Goal: Task Accomplishment & Management: Manage account settings

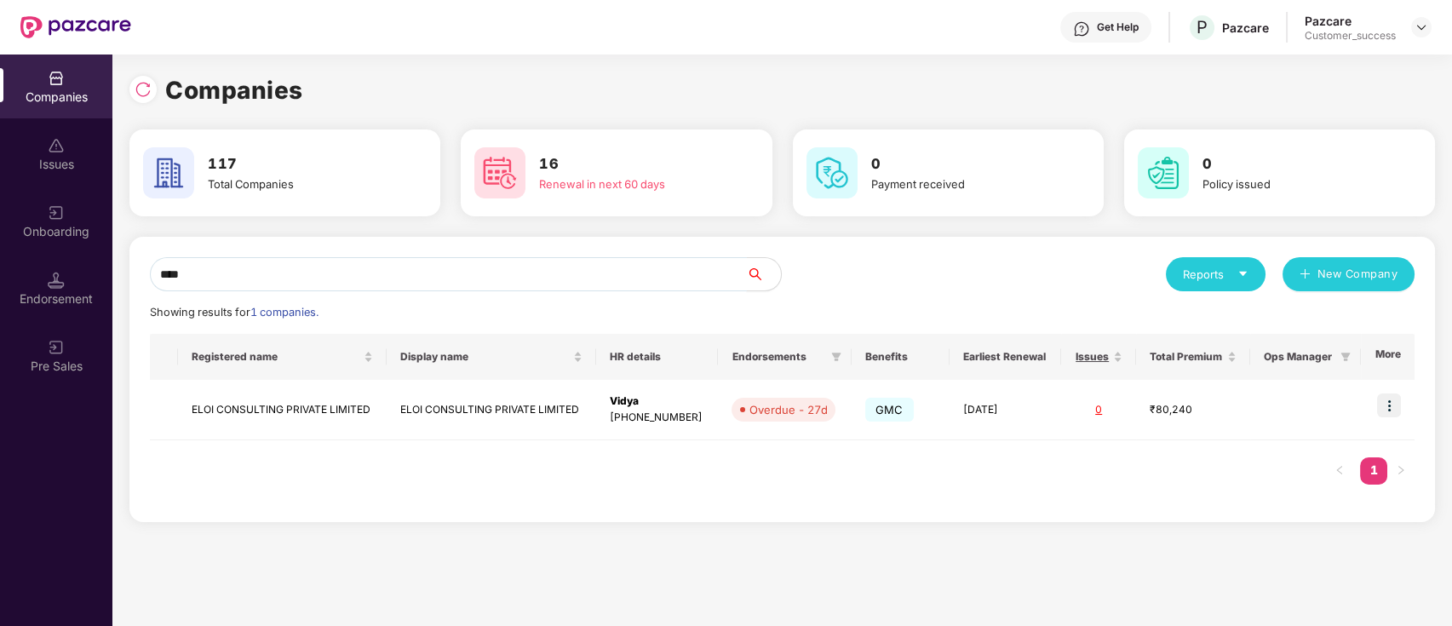
click at [402, 276] on input "****" at bounding box center [448, 274] width 597 height 34
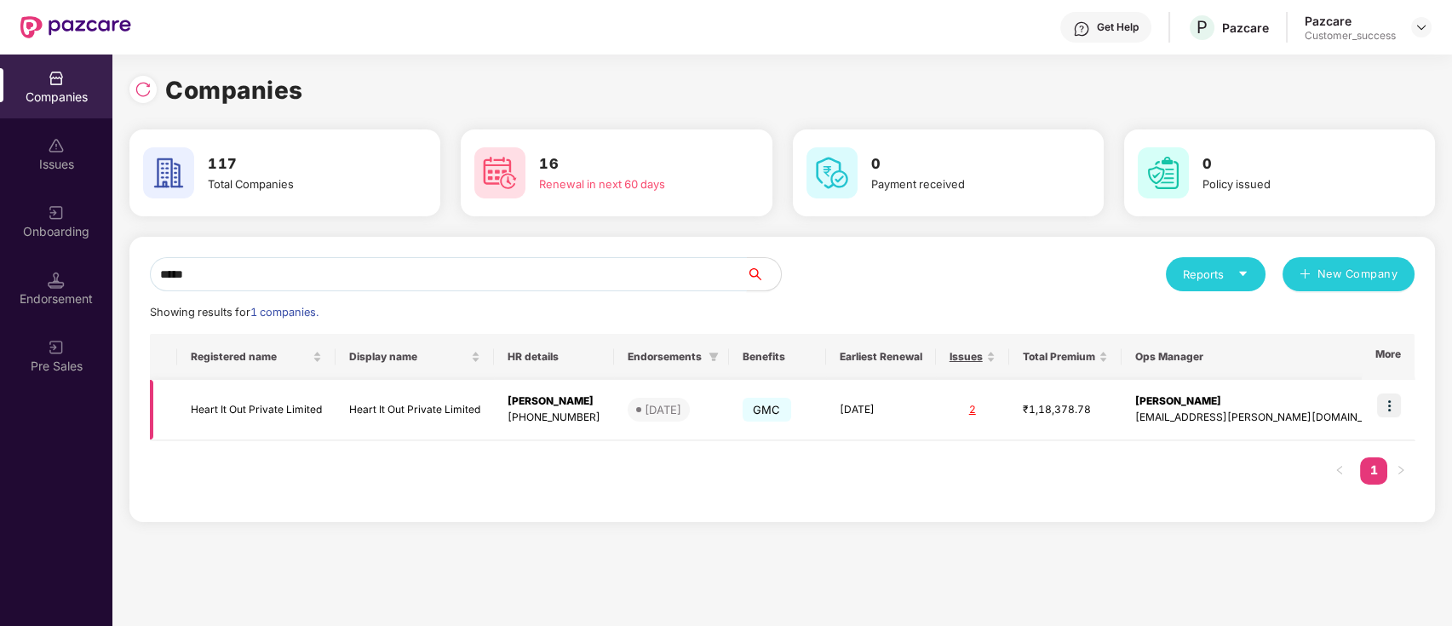
type input "*****"
click at [1393, 407] on img at bounding box center [1389, 405] width 24 height 24
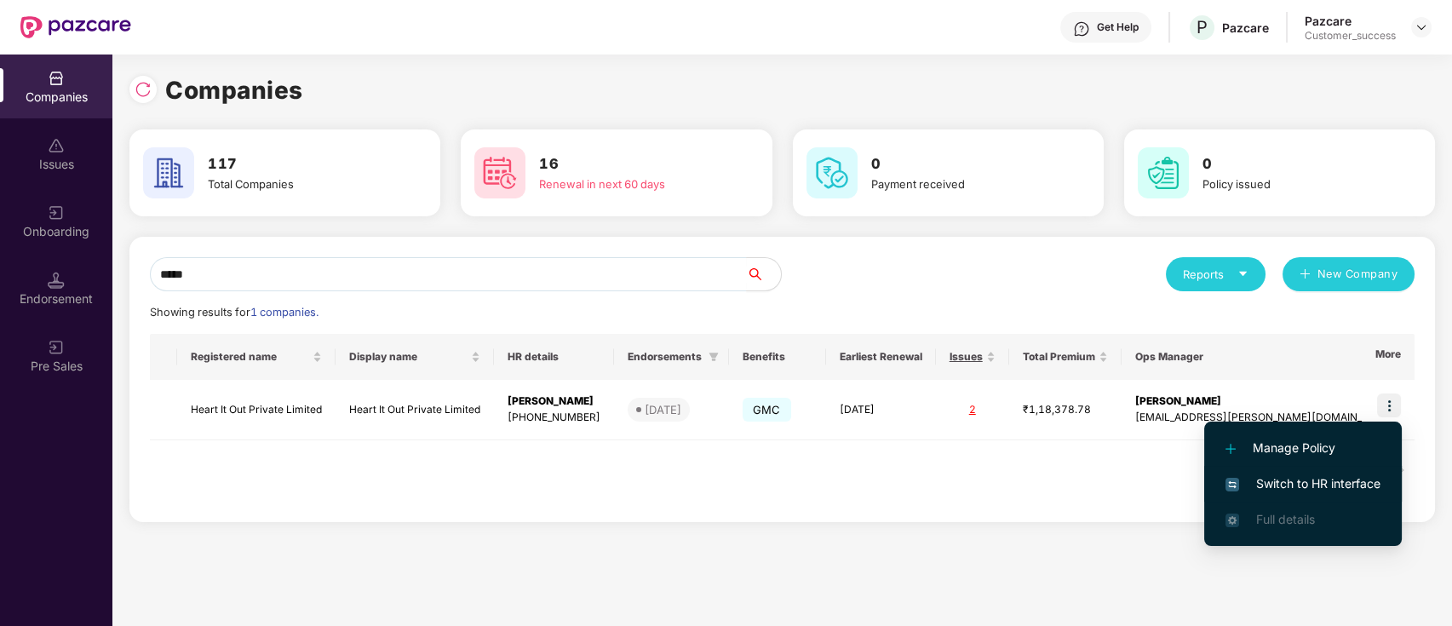
click at [1327, 483] on span "Switch to HR interface" at bounding box center [1302, 483] width 155 height 19
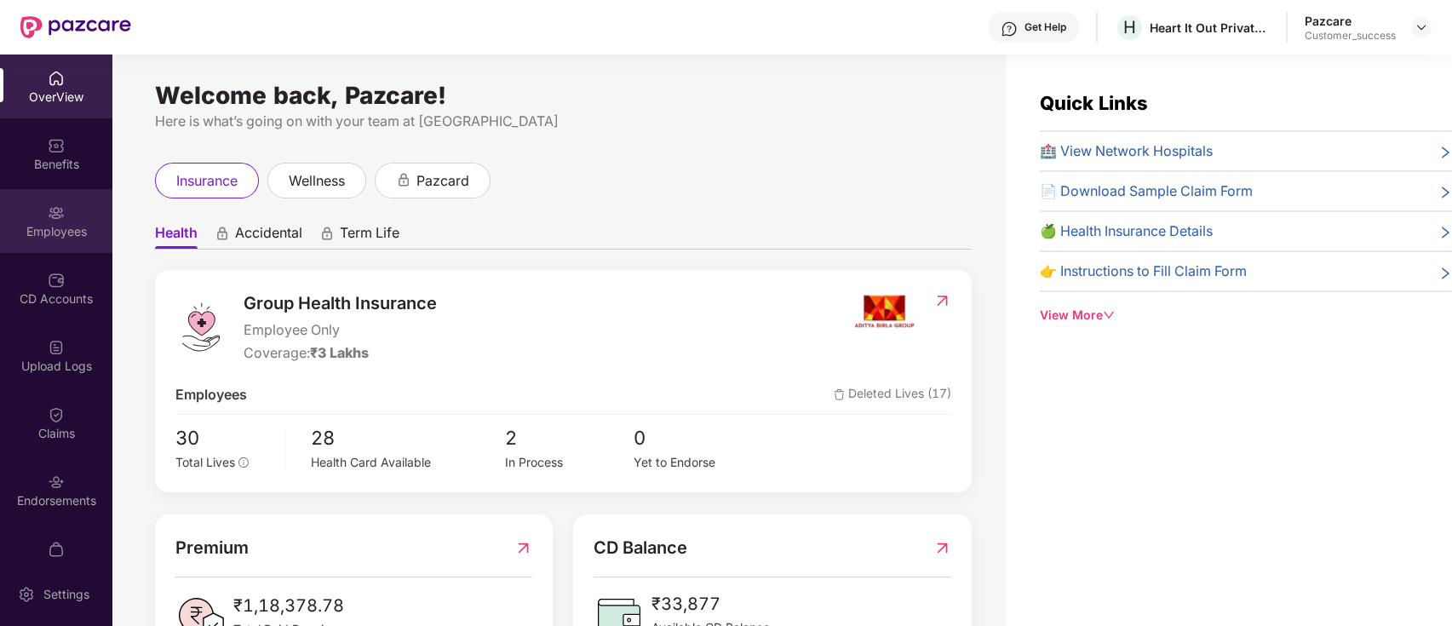
click at [34, 228] on div "Employees" at bounding box center [56, 231] width 112 height 17
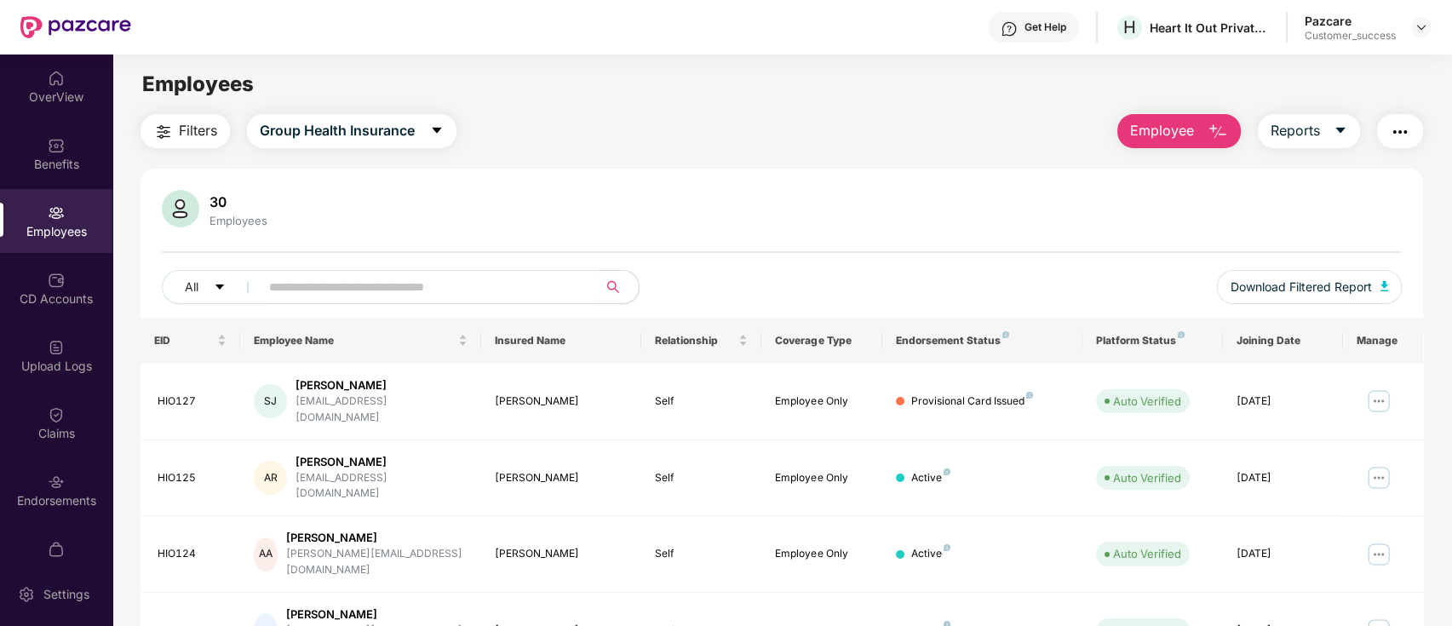
click at [1403, 126] on img "button" at bounding box center [1399, 132] width 20 height 20
click at [886, 218] on div "30 Employees" at bounding box center [782, 210] width 1240 height 41
click at [1426, 21] on img at bounding box center [1421, 27] width 14 height 14
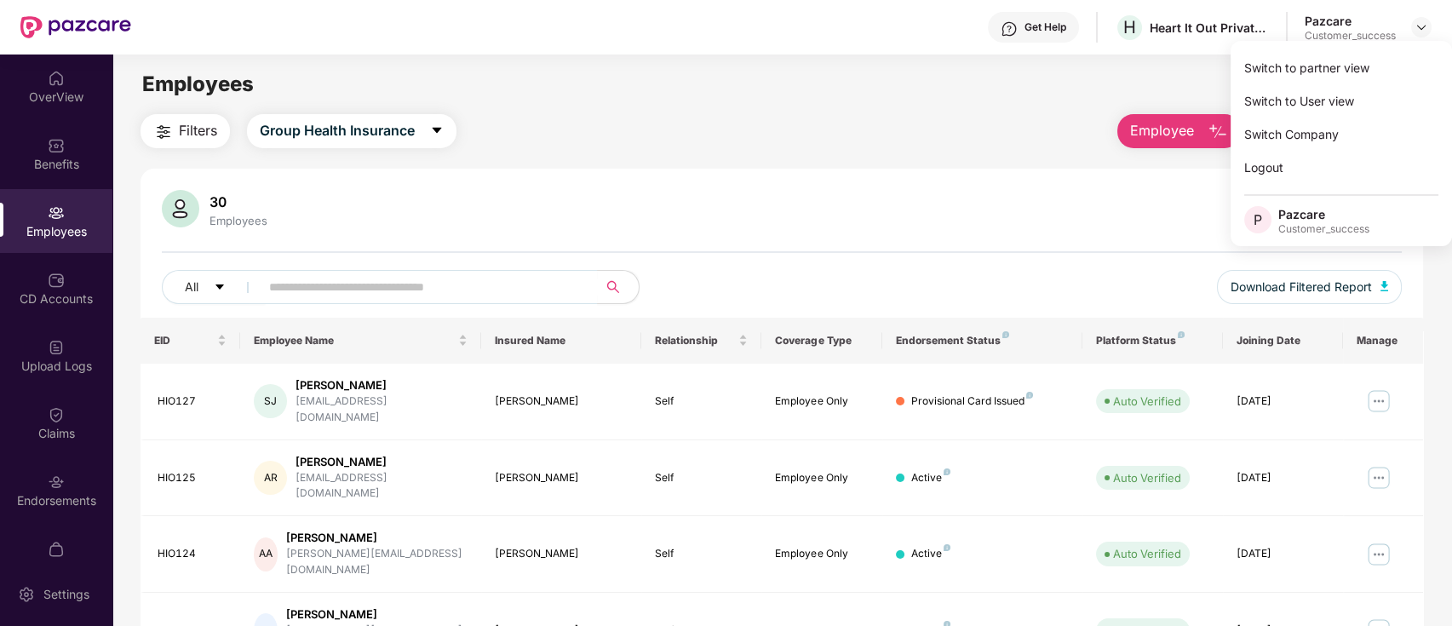
drag, startPoint x: 1403, startPoint y: 49, endPoint x: 1385, endPoint y: 67, distance: 25.3
click at [1385, 67] on div "Switch to partner view Switch to User view Switch Company Logout P Pazcare Cust…" at bounding box center [1340, 143] width 221 height 205
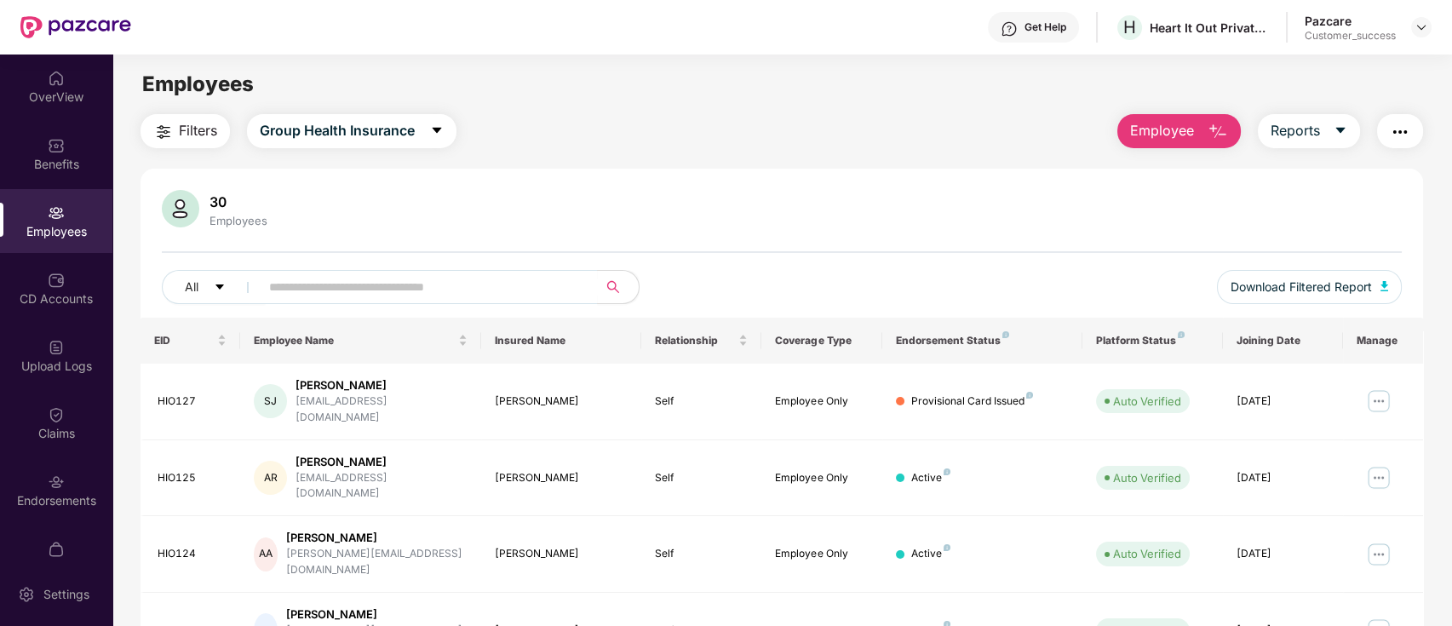
click at [1385, 68] on div "Employees" at bounding box center [781, 84] width 1338 height 32
click at [1422, 31] on img at bounding box center [1421, 27] width 14 height 14
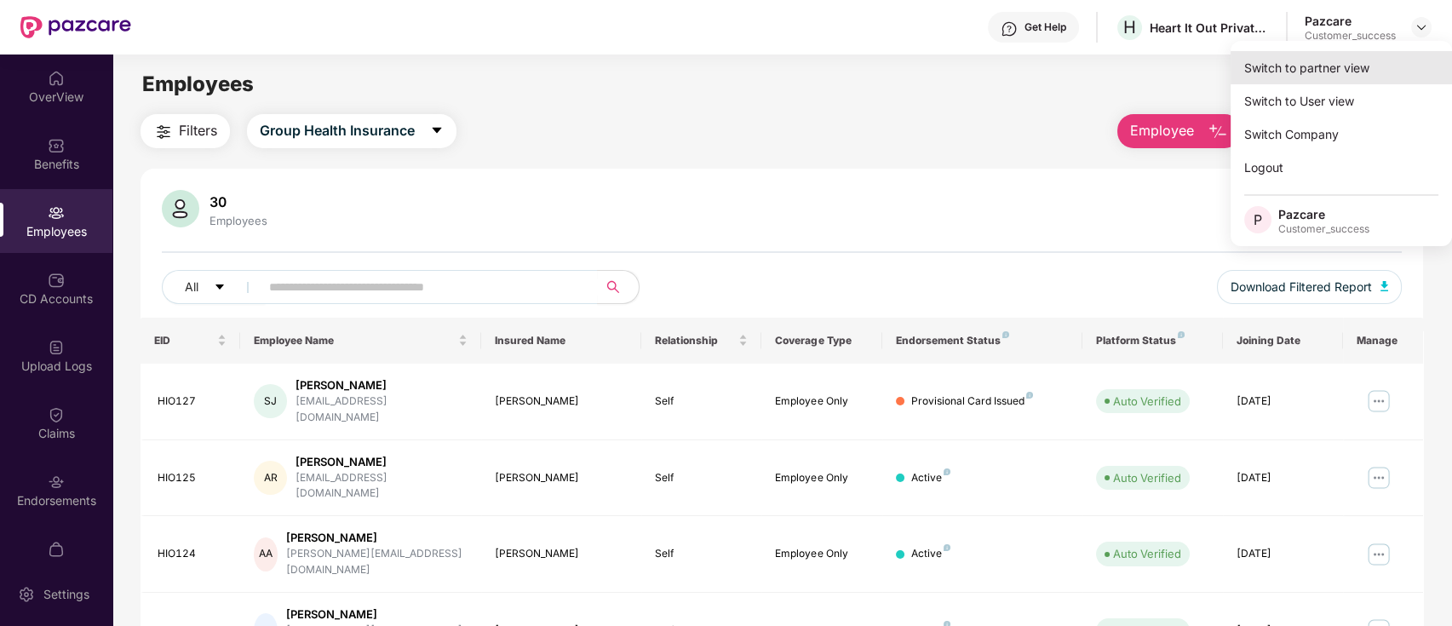
click at [1408, 60] on div "Switch to partner view" at bounding box center [1340, 67] width 221 height 33
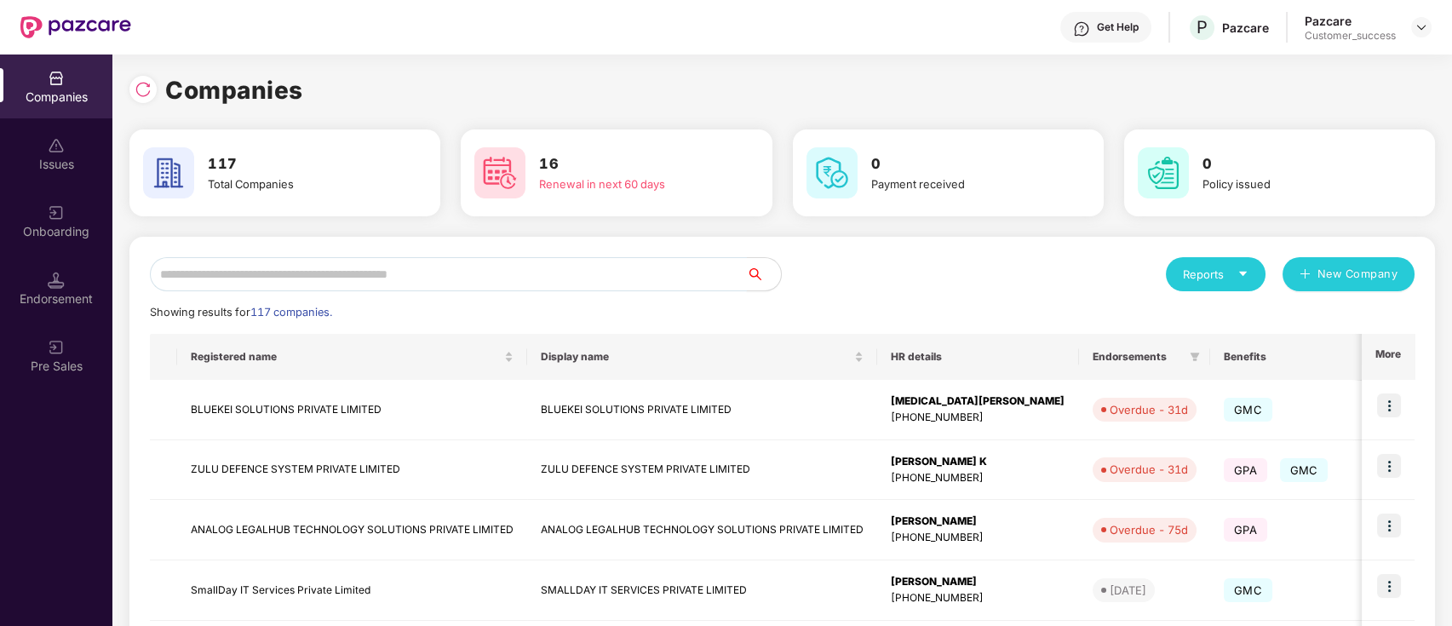
click at [555, 272] on input "text" at bounding box center [448, 274] width 597 height 34
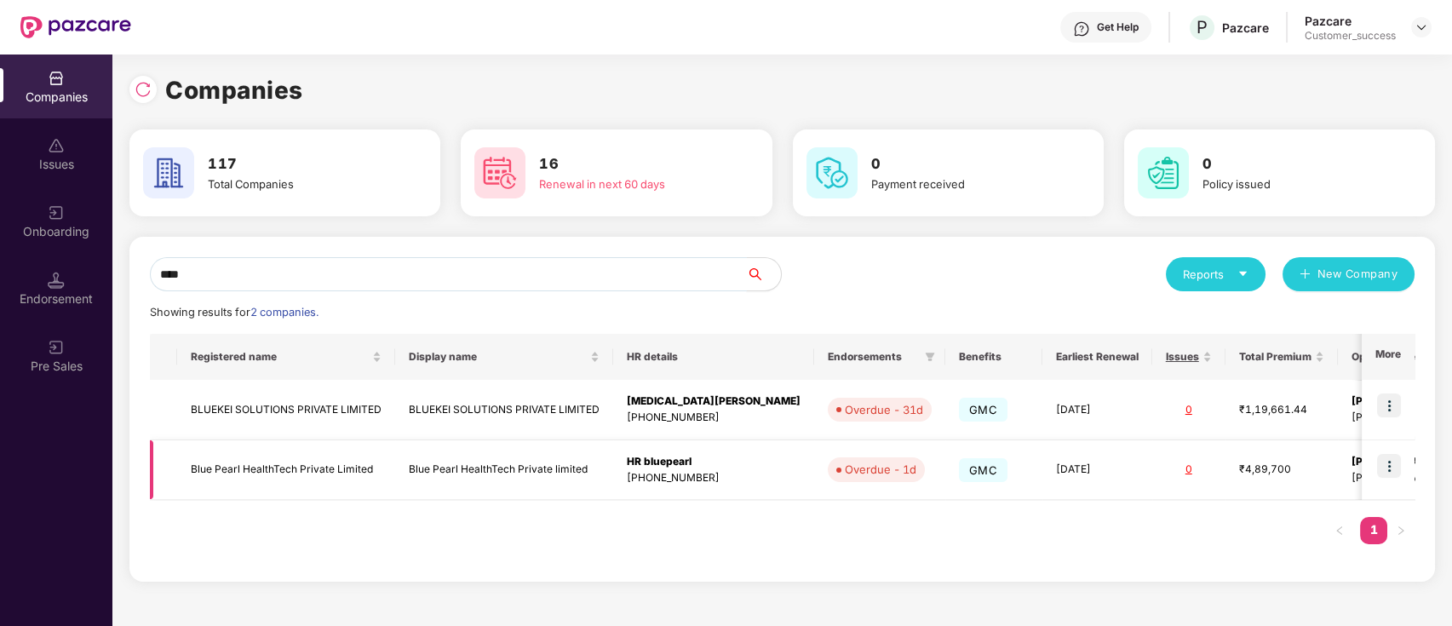
type input "****"
click at [1388, 454] on img at bounding box center [1389, 466] width 24 height 24
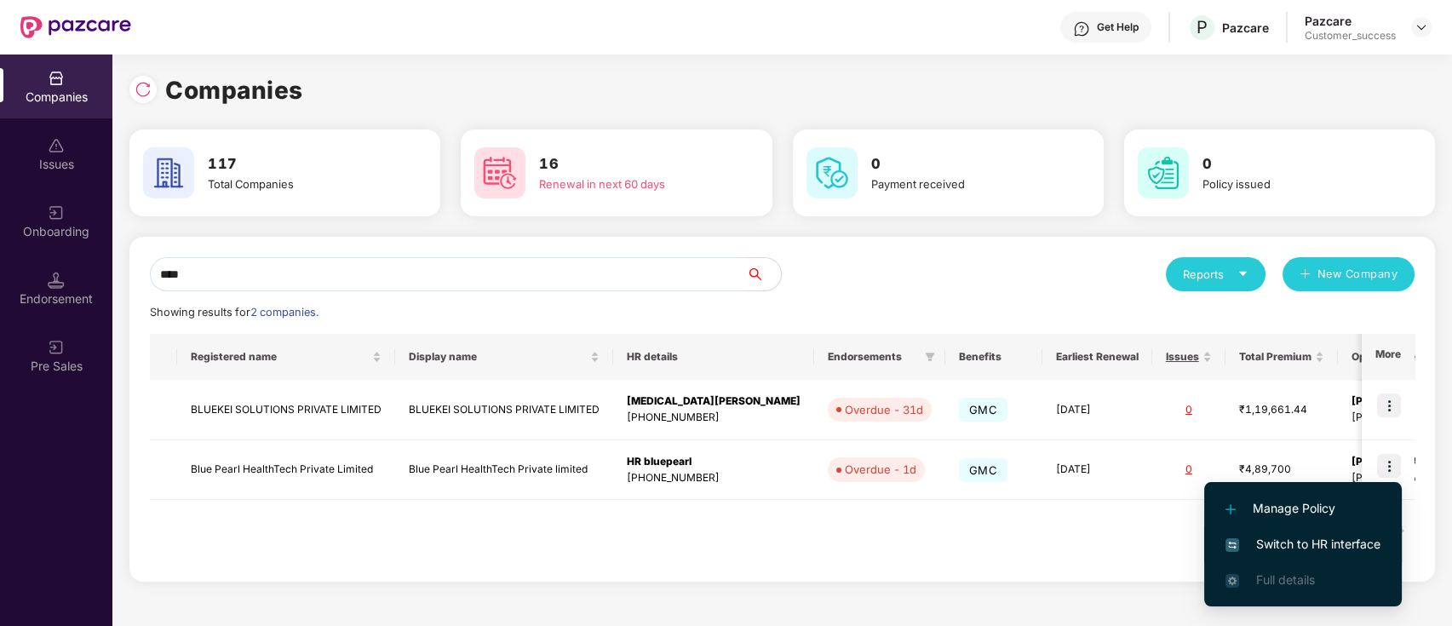
click at [1310, 542] on span "Switch to HR interface" at bounding box center [1302, 544] width 155 height 19
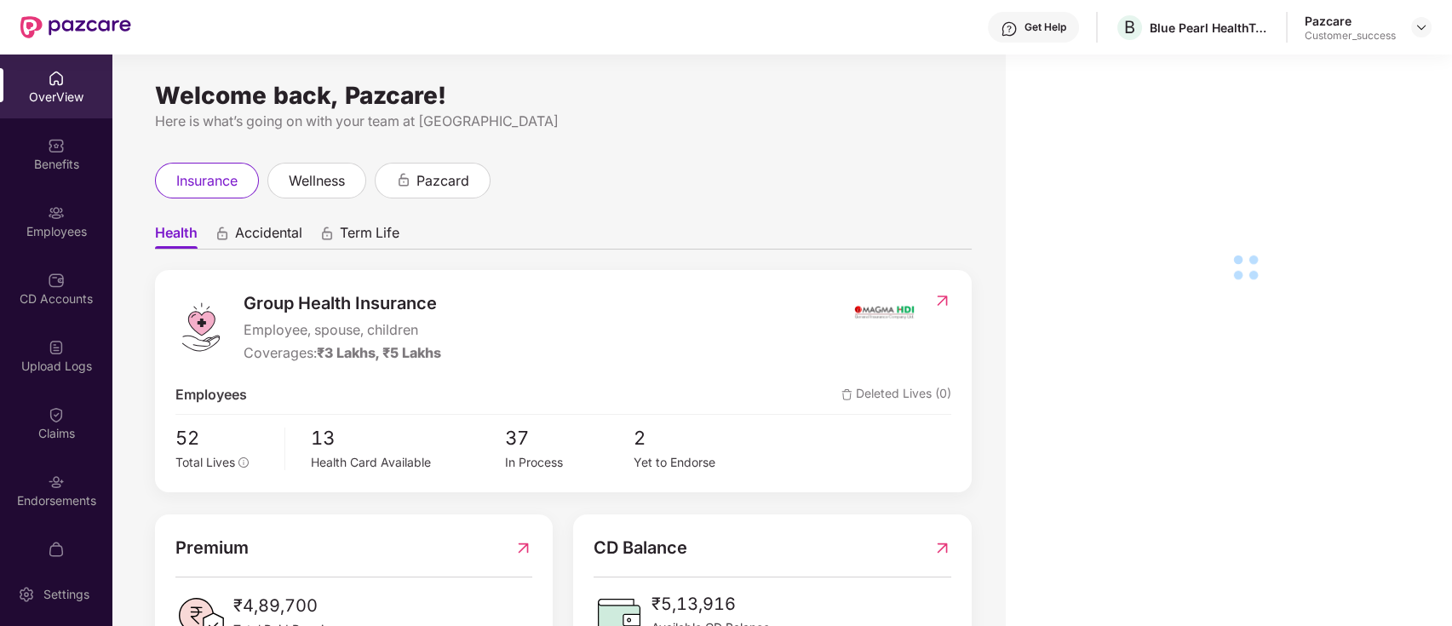
click at [44, 232] on div "Employees" at bounding box center [56, 231] width 112 height 17
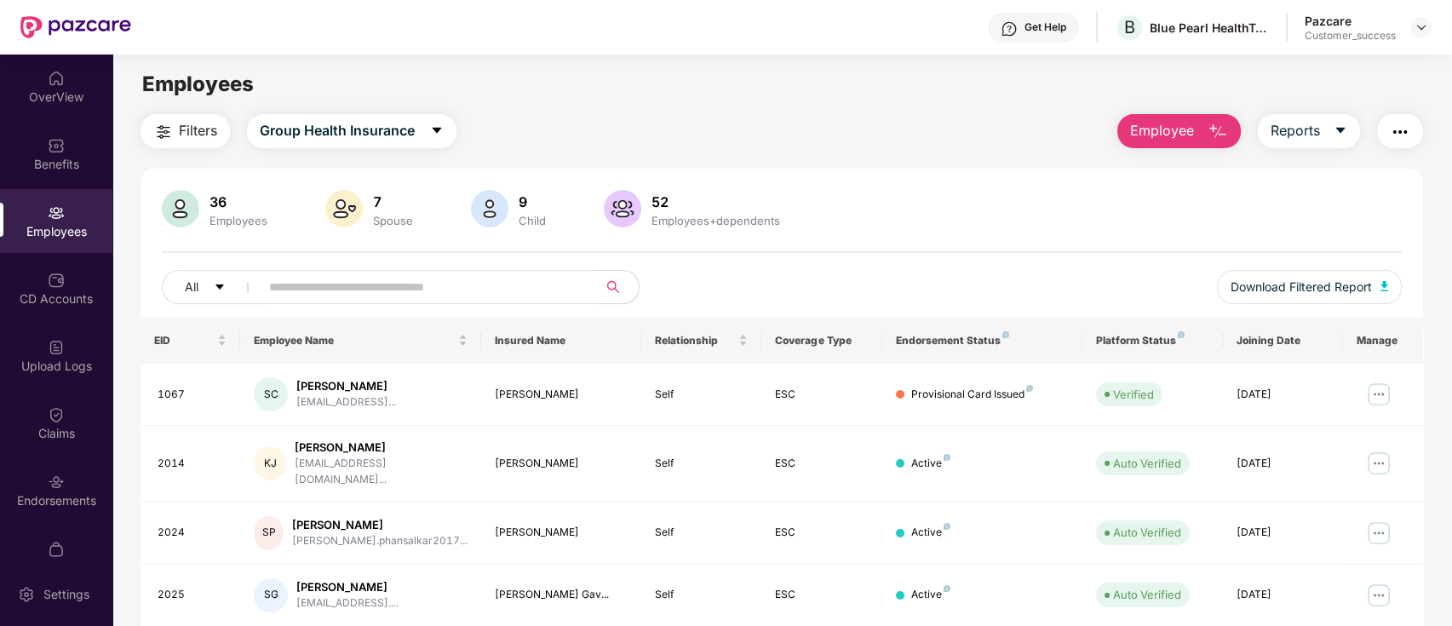
click at [313, 283] on input "text" at bounding box center [422, 287] width 306 height 26
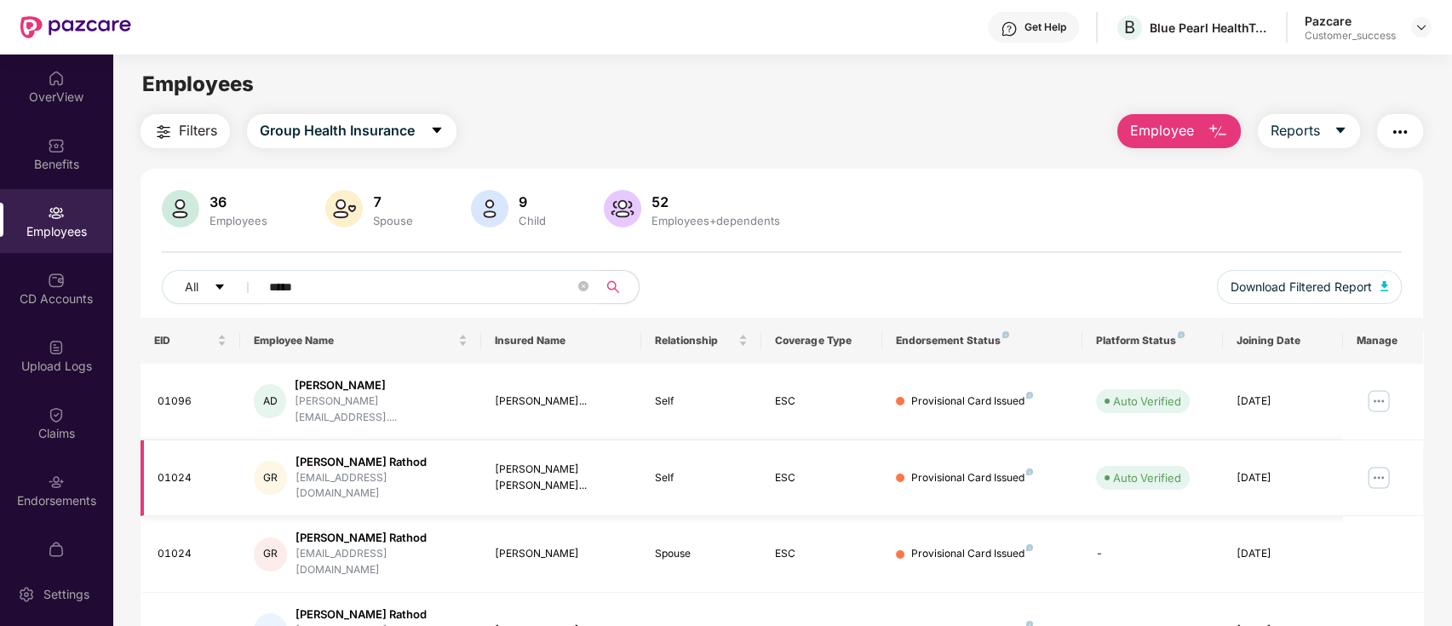
scroll to position [54, 0]
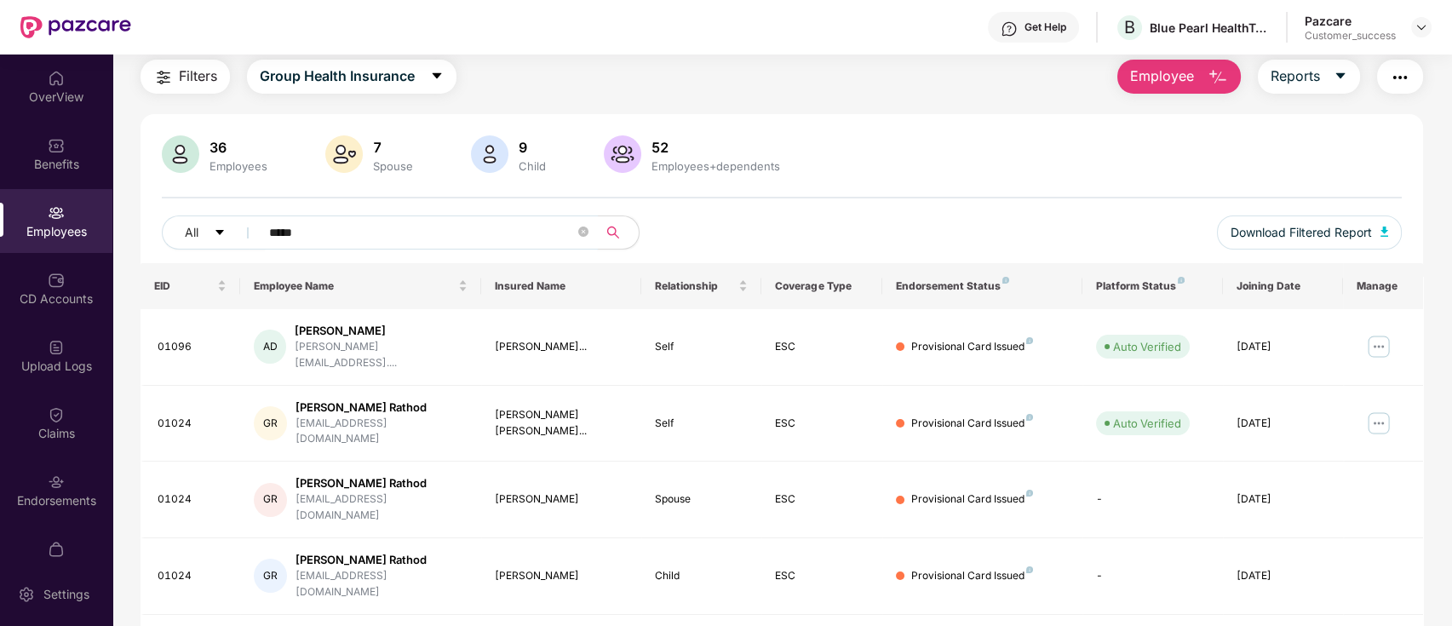
type input "*****"
click at [1417, 72] on button "button" at bounding box center [1400, 77] width 46 height 34
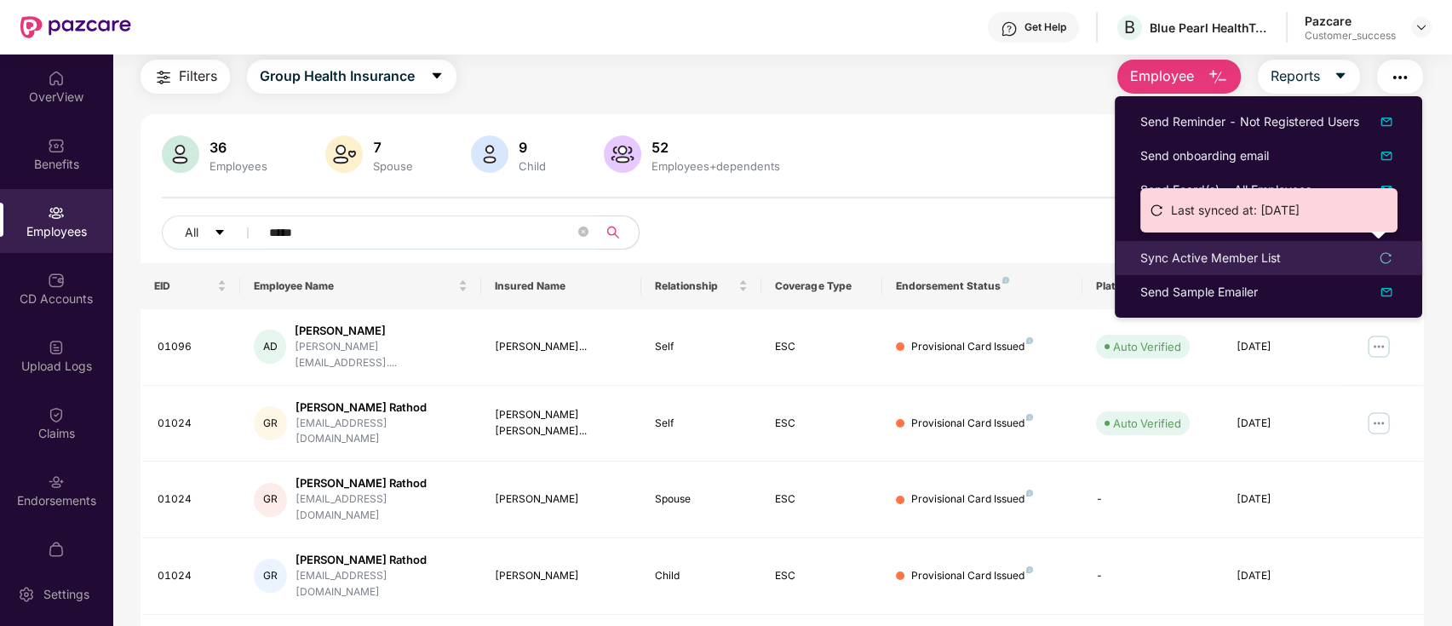
click at [1316, 258] on div "Sync Active Member List" at bounding box center [1268, 258] width 256 height 19
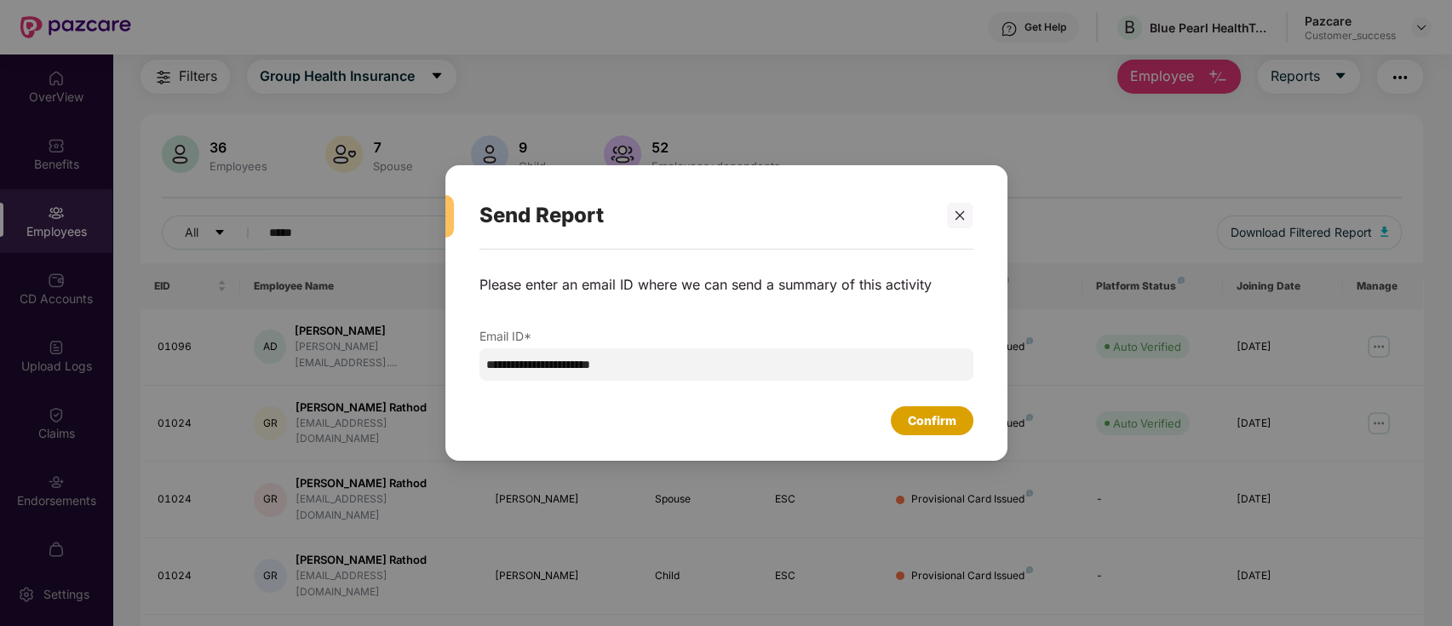
click at [931, 408] on div "Confirm" at bounding box center [932, 420] width 83 height 29
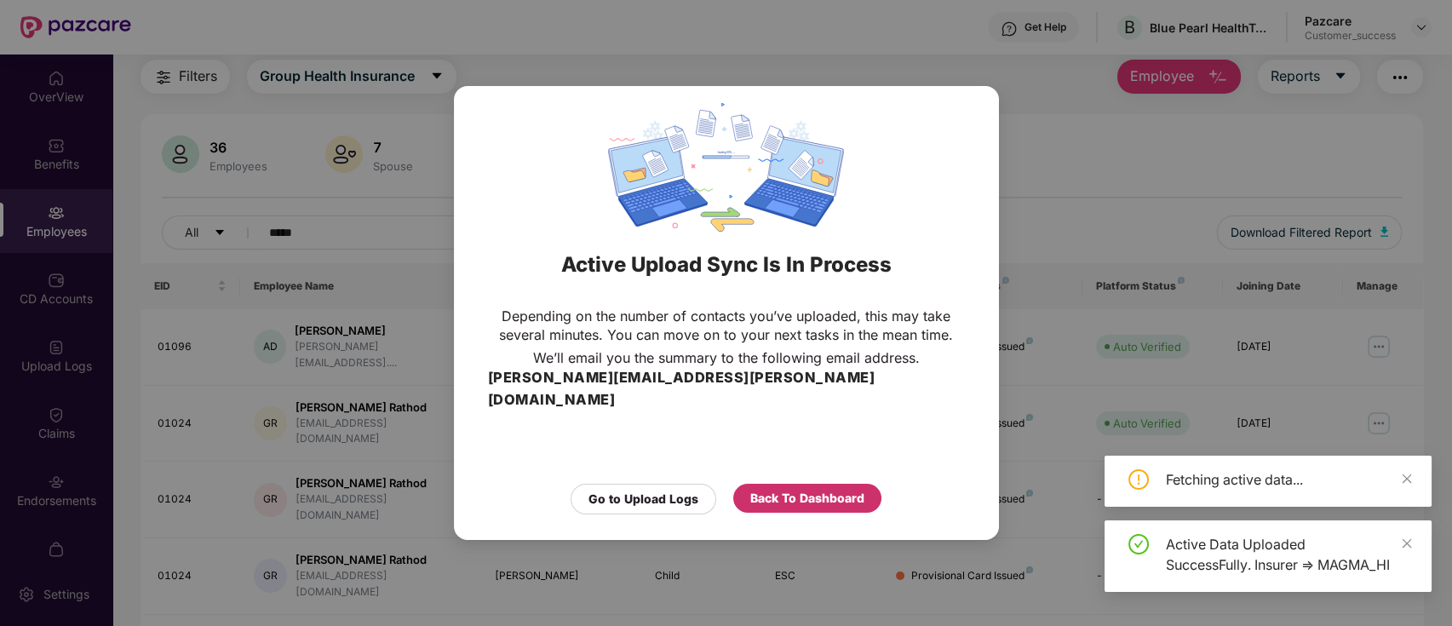
click at [792, 489] on div "Back To Dashboard" at bounding box center [807, 498] width 114 height 19
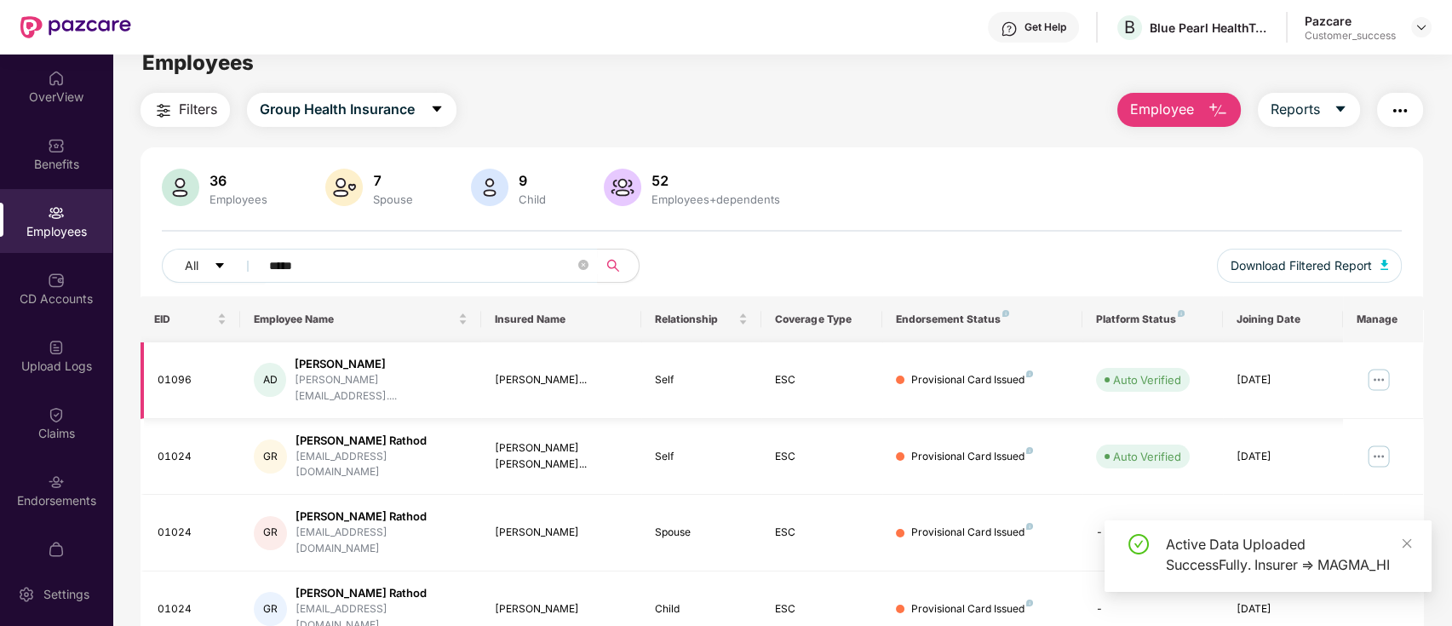
scroll to position [20, 0]
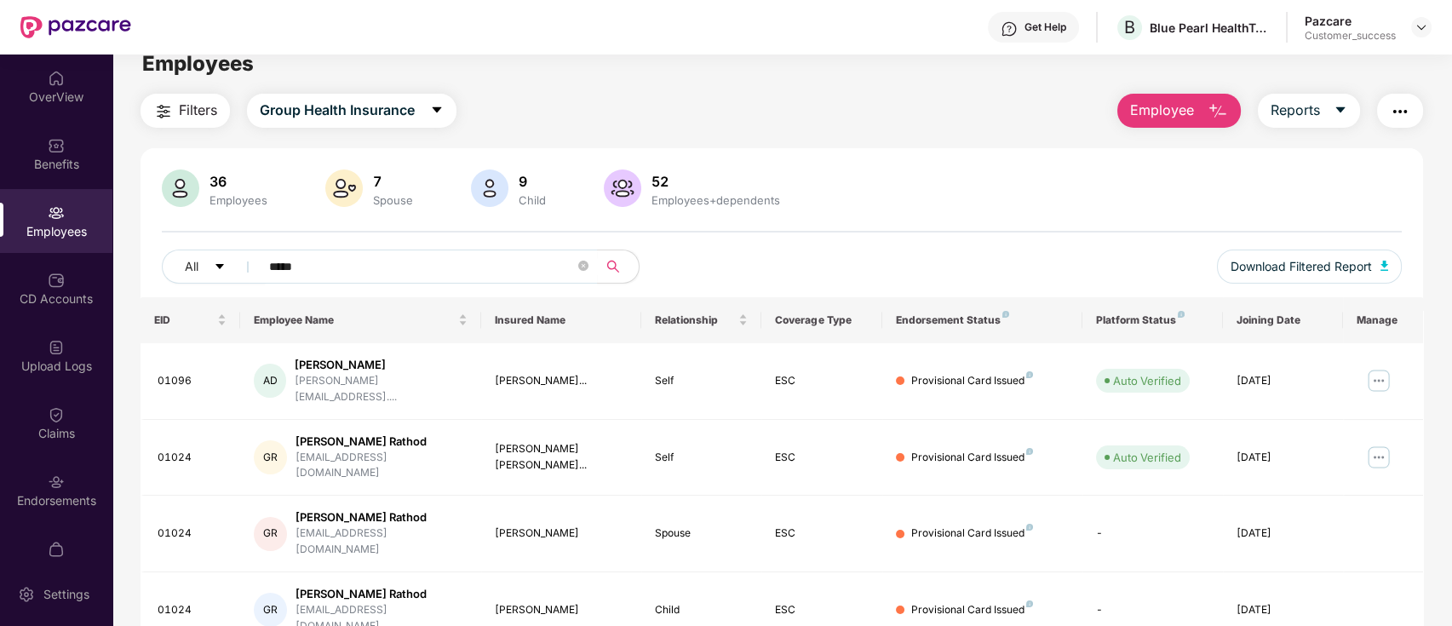
click at [1029, 264] on div "All ***** Download Filtered Report" at bounding box center [782, 273] width 1240 height 48
click at [1384, 444] on img at bounding box center [1378, 457] width 27 height 27
click at [1056, 228] on div "36 Employees 7 Spouse 9 Child [DEMOGRAPHIC_DATA] Employees+dependents All *****…" at bounding box center [781, 233] width 1283 height 128
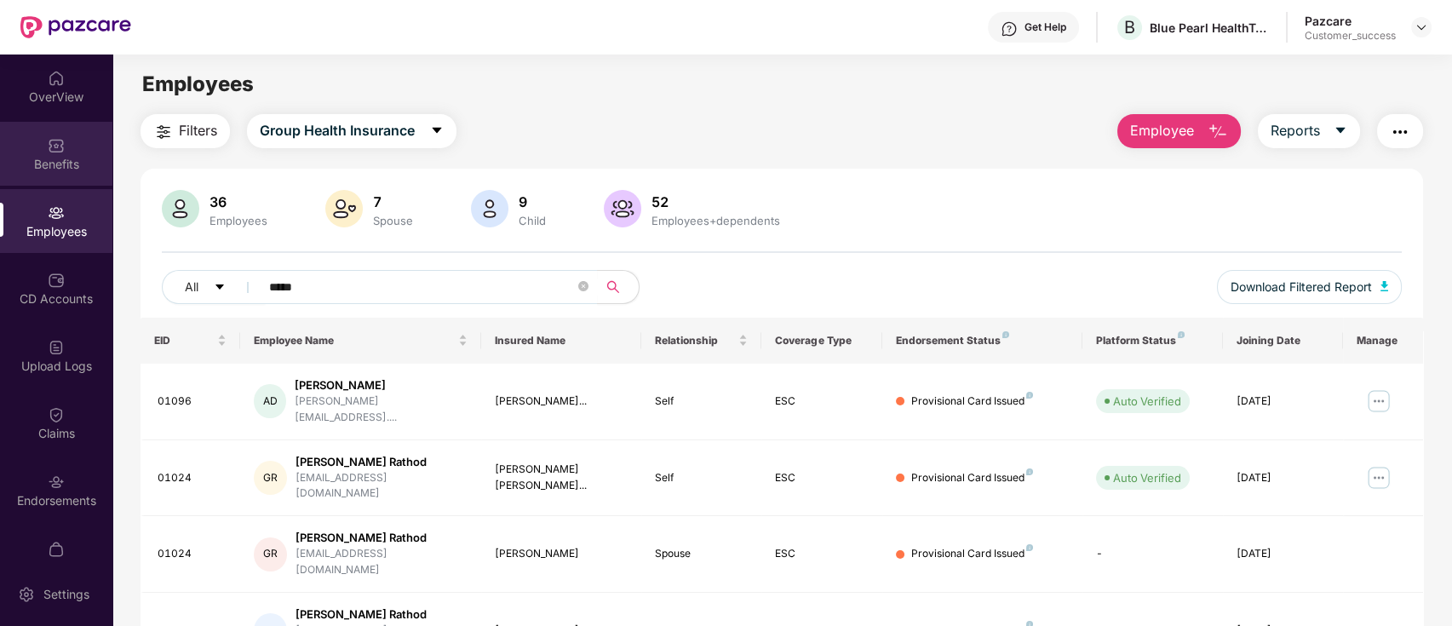
click at [6, 153] on div "Benefits" at bounding box center [56, 154] width 112 height 64
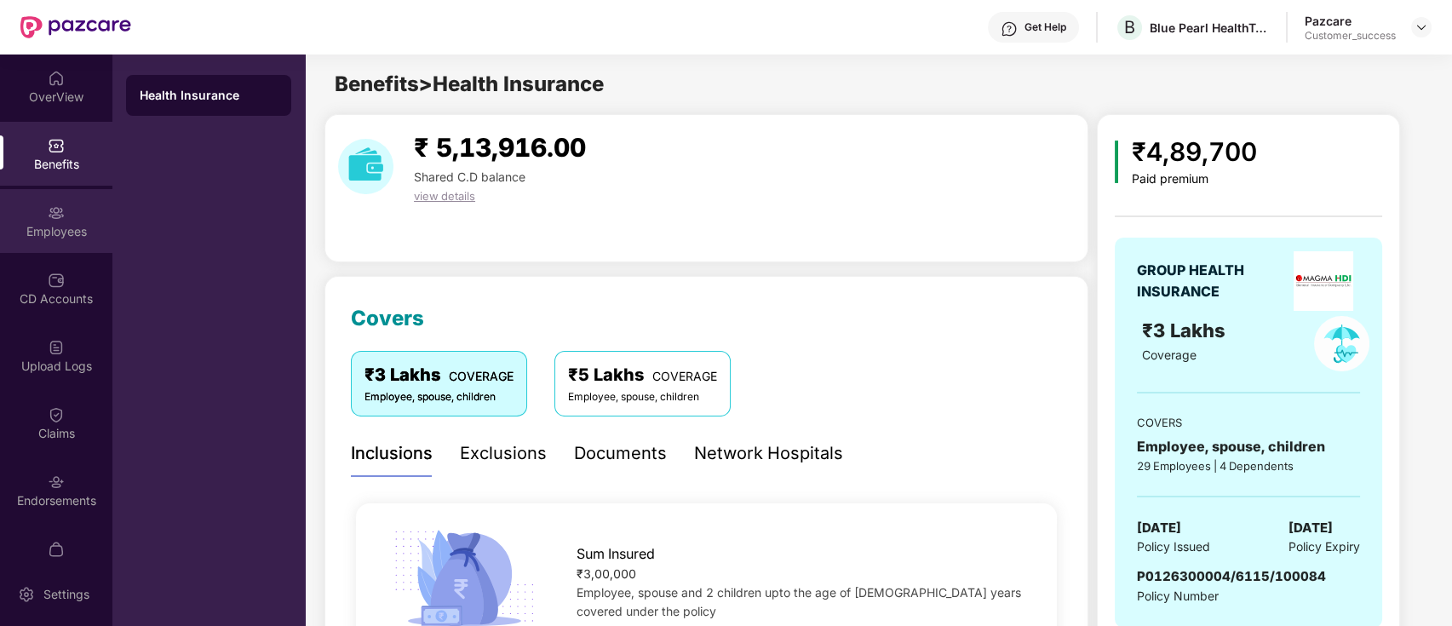
click at [35, 250] on div "Employees" at bounding box center [56, 221] width 112 height 64
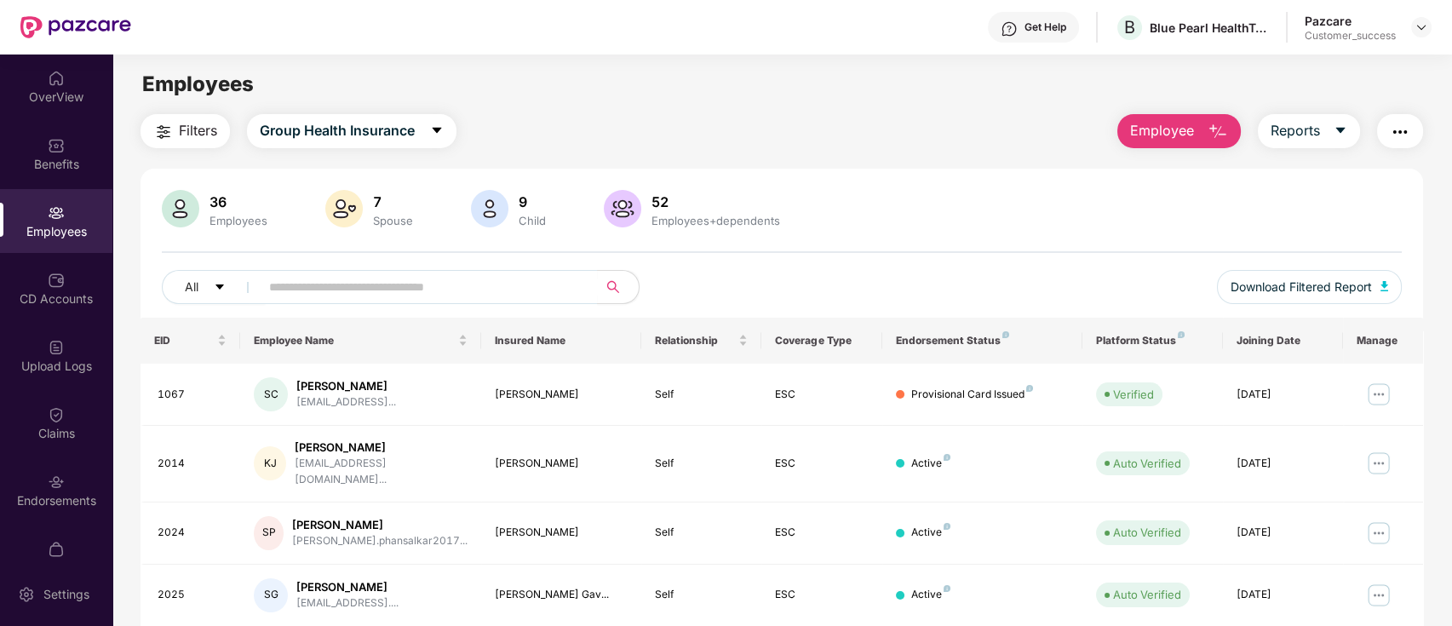
click at [1028, 255] on div "36 Employees 7 Spouse 9 Child [DEMOGRAPHIC_DATA] Employees+dependents All Downl…" at bounding box center [781, 254] width 1283 height 128
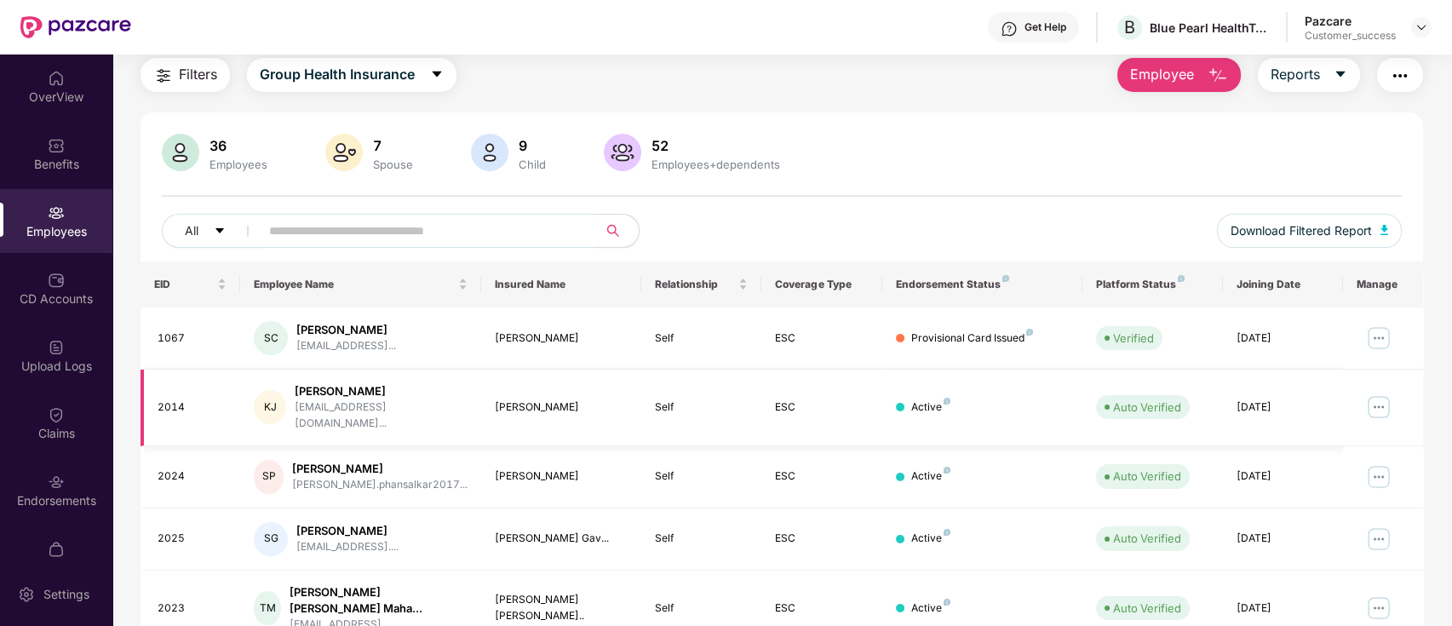
scroll to position [58, 0]
